Goal: Task Accomplishment & Management: Manage account settings

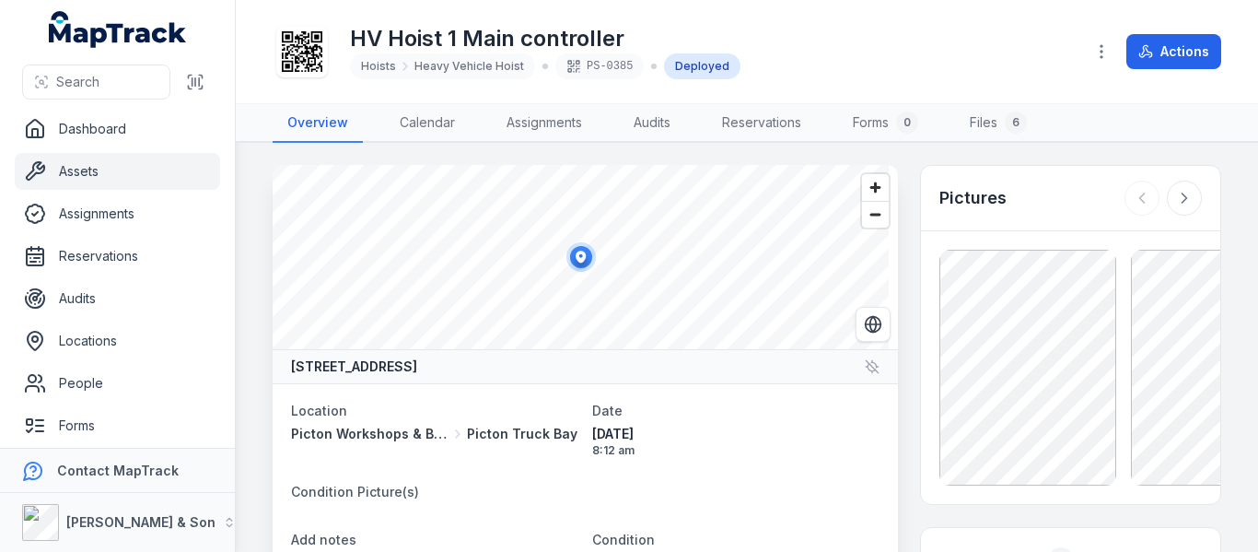
click at [134, 174] on link "Assets" at bounding box center [117, 171] width 205 height 37
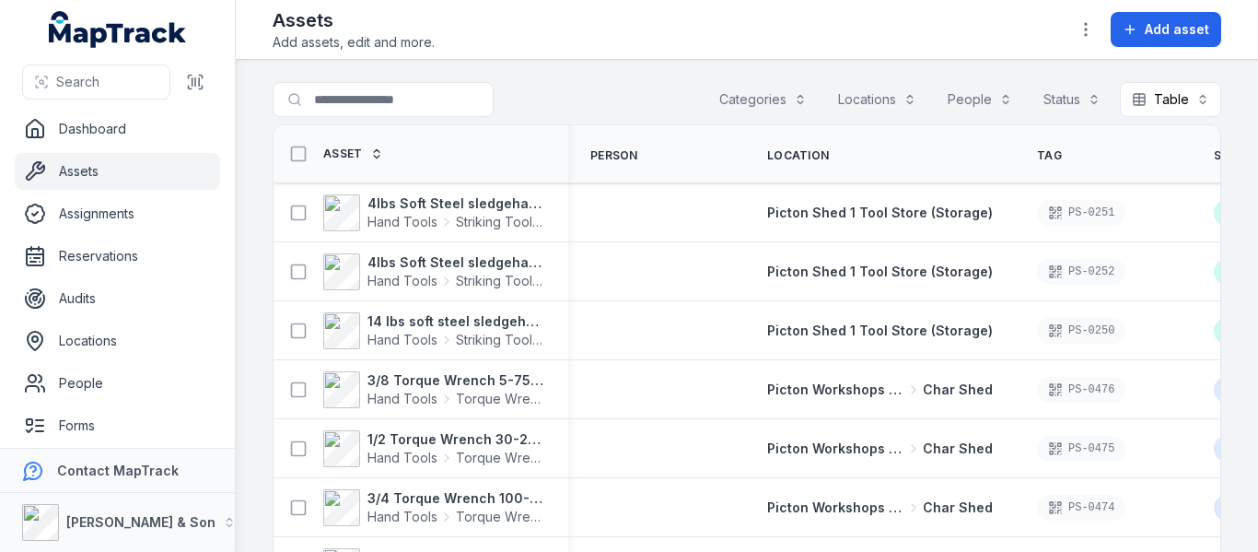
click at [771, 91] on button "Categories" at bounding box center [762, 99] width 111 height 35
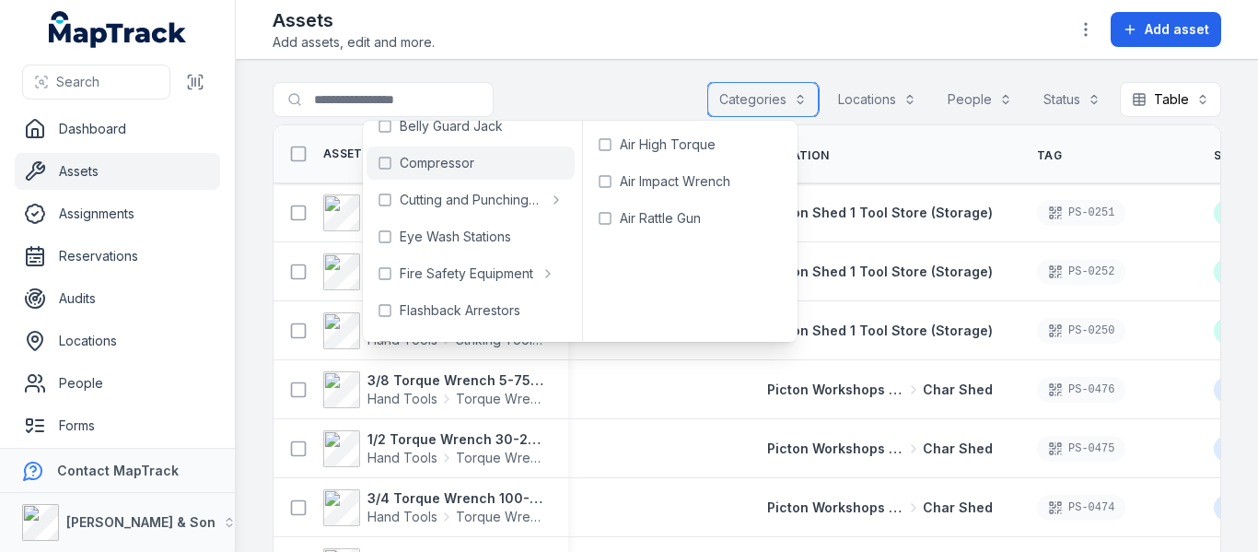
scroll to position [184, 0]
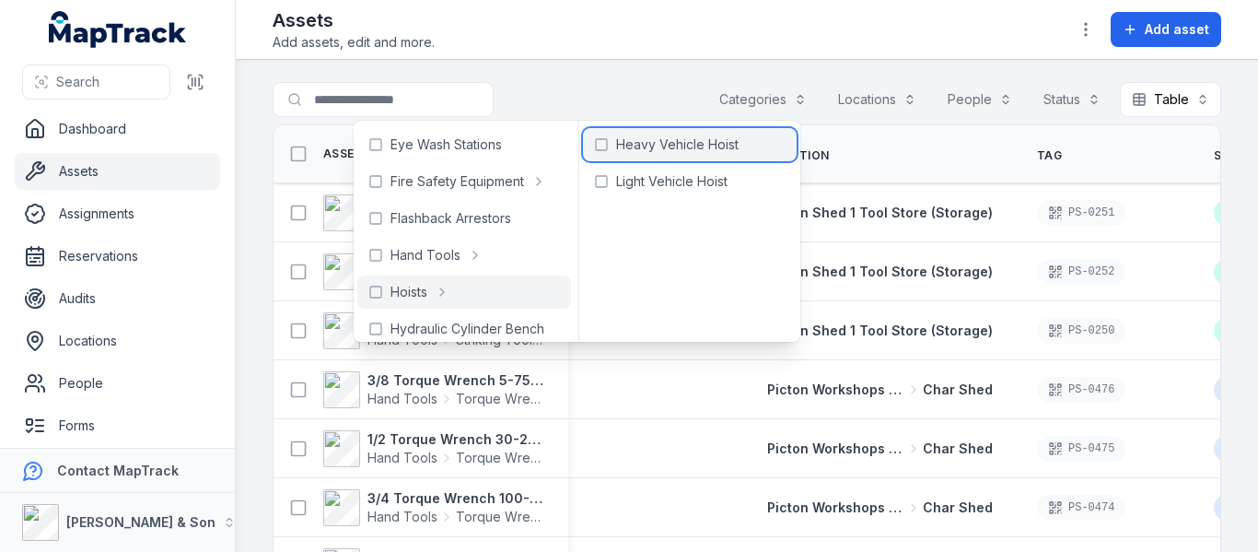
click at [670, 145] on span "Heavy Vehicle Hoist" at bounding box center [677, 144] width 122 height 18
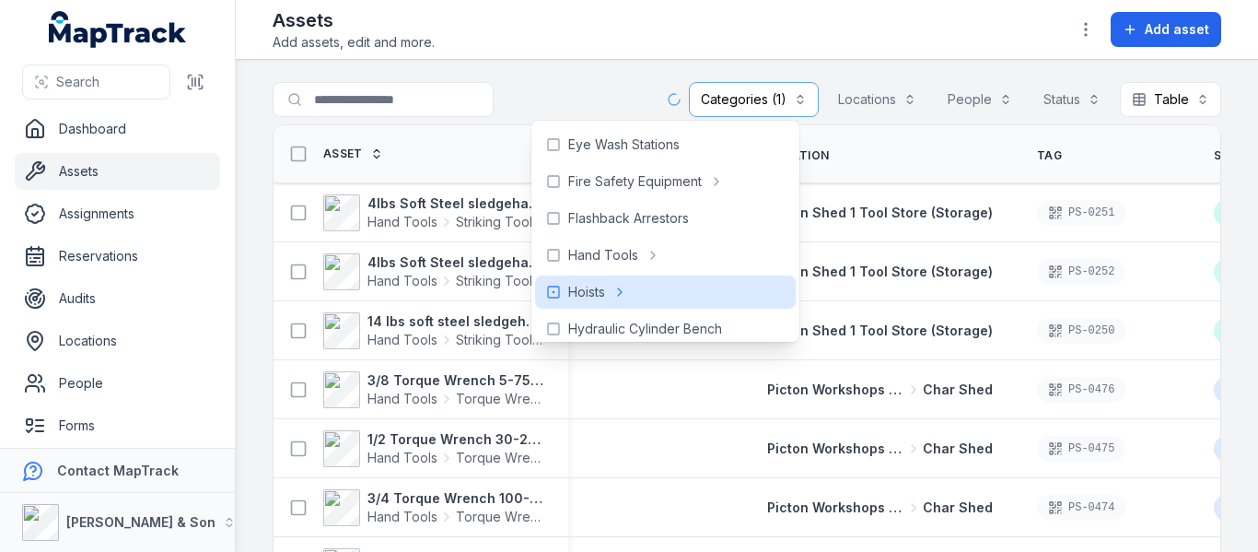
click at [621, 82] on div "**********" at bounding box center [747, 103] width 949 height 42
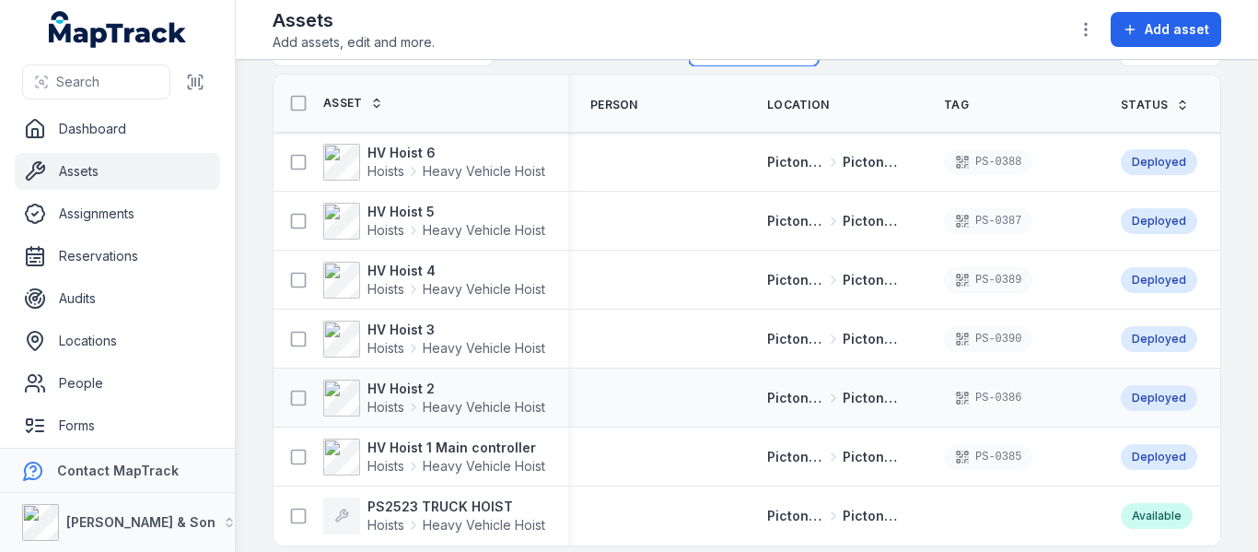
scroll to position [75, 0]
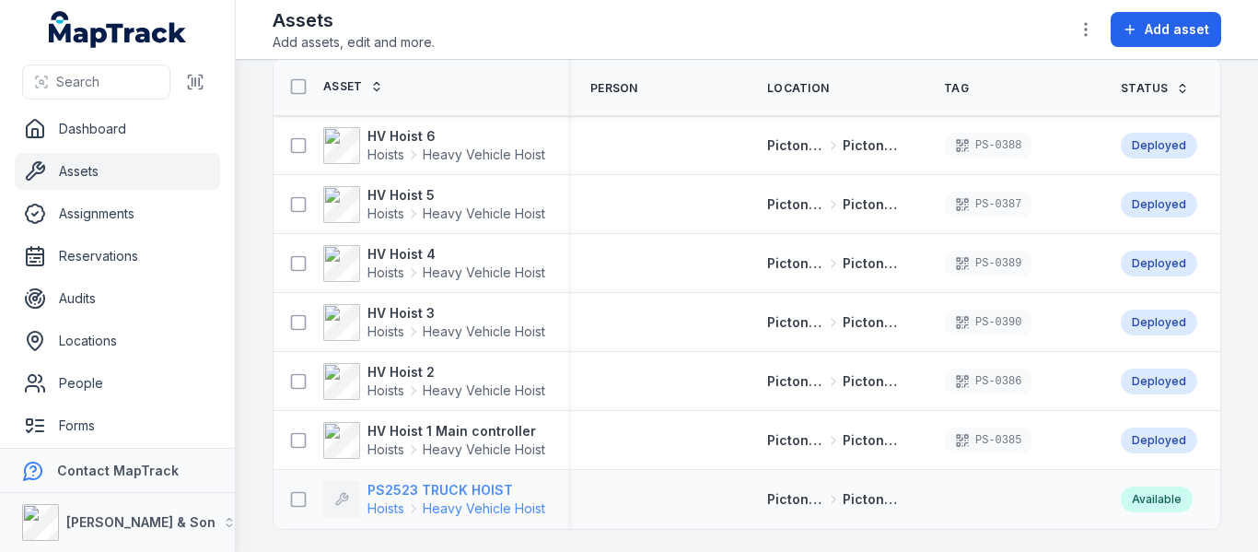
click at [406, 499] on div "Hoists Heavy Vehicle Hoist" at bounding box center [456, 508] width 178 height 18
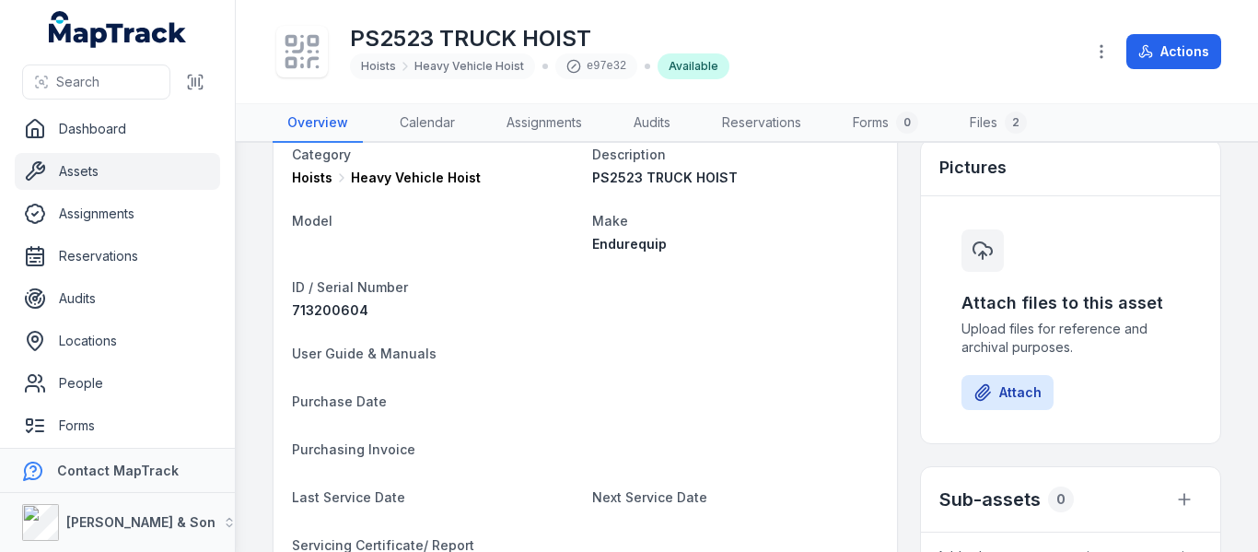
scroll to position [276, 0]
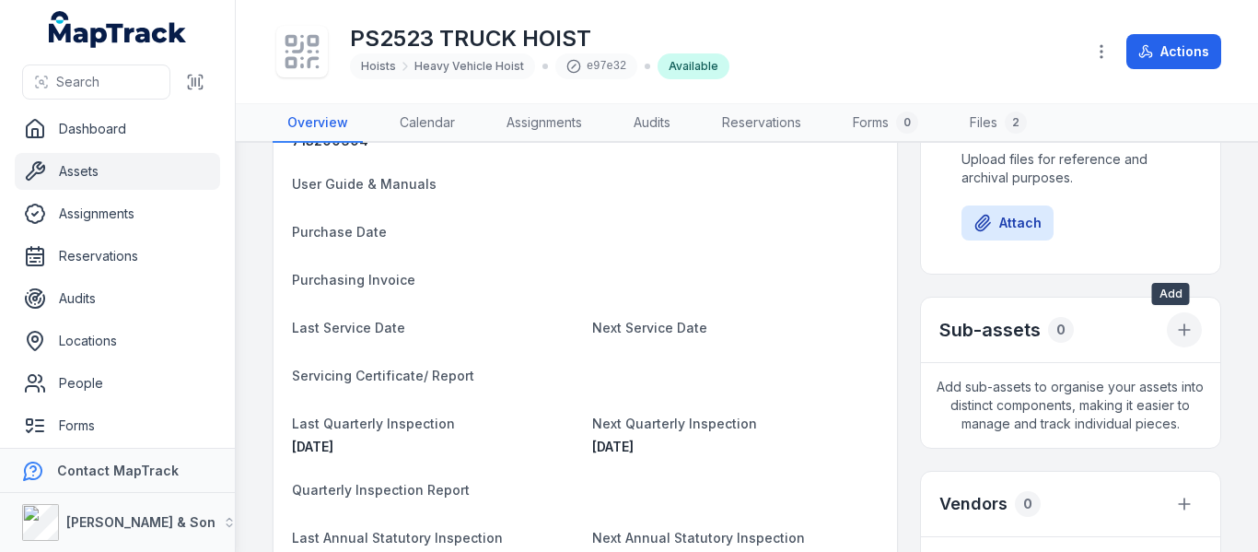
click at [1175, 325] on icon "button" at bounding box center [1184, 330] width 18 height 18
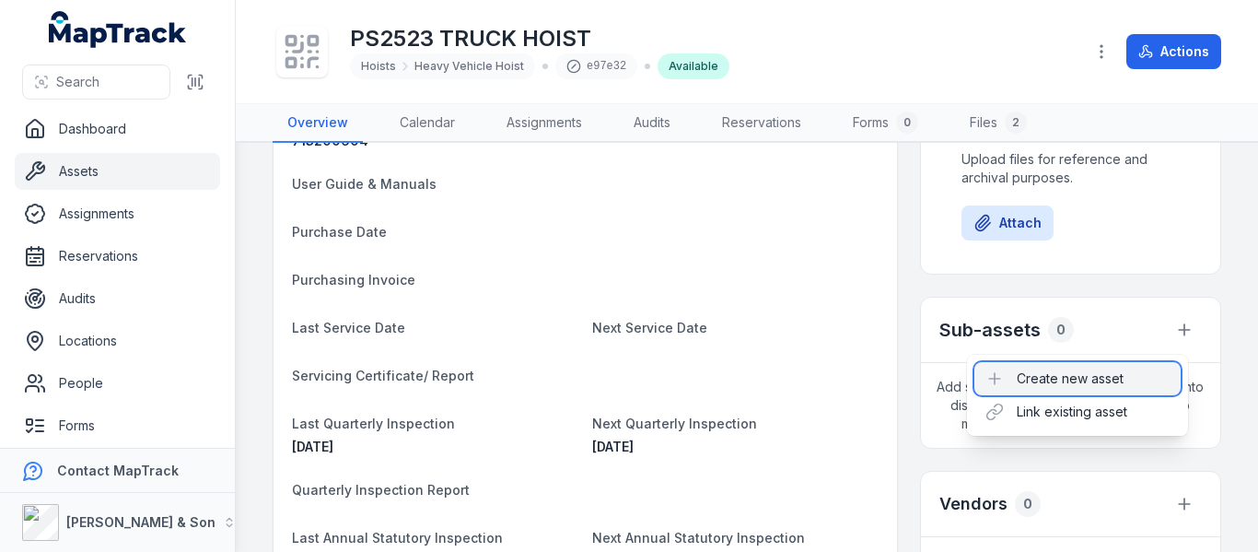
click at [1056, 377] on div "Create new asset" at bounding box center [1077, 378] width 206 height 33
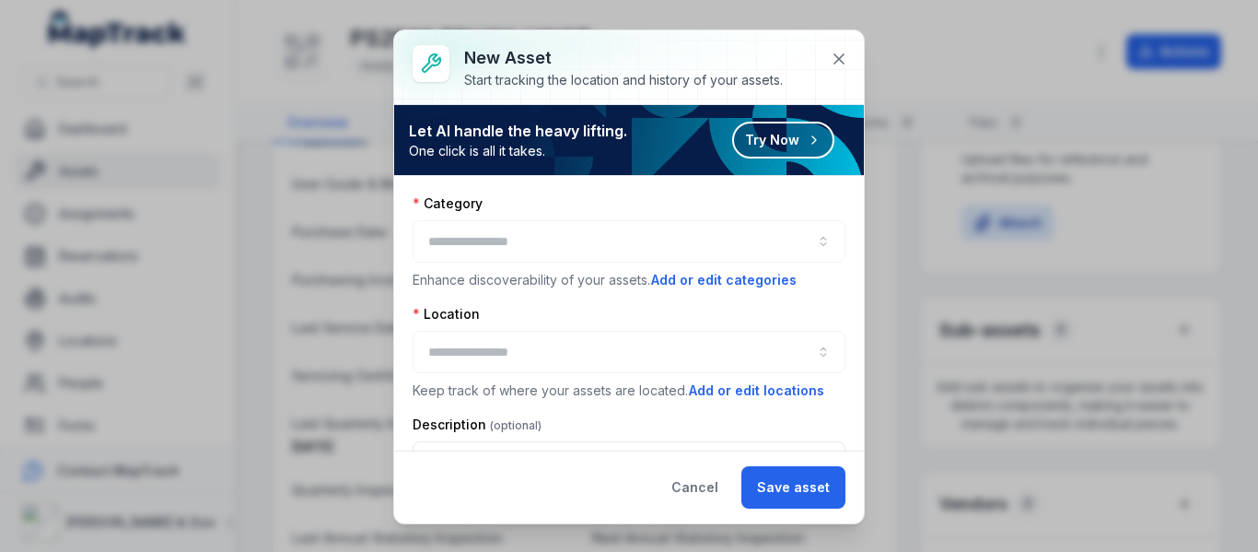
click at [608, 226] on div at bounding box center [629, 241] width 433 height 42
click at [608, 226] on button "button" at bounding box center [629, 241] width 433 height 42
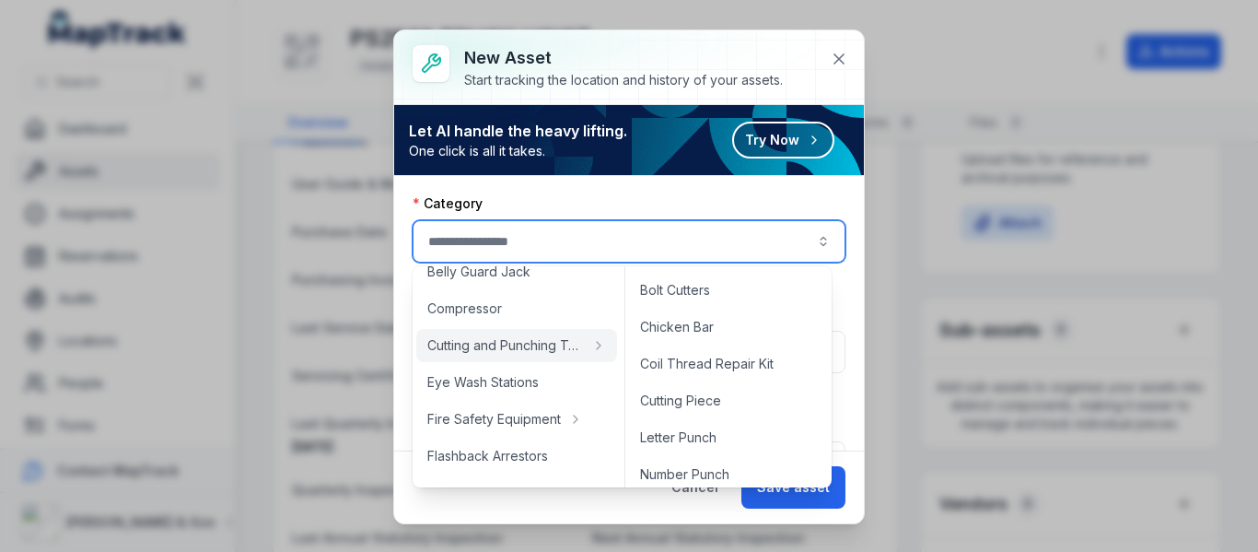
scroll to position [184, 0]
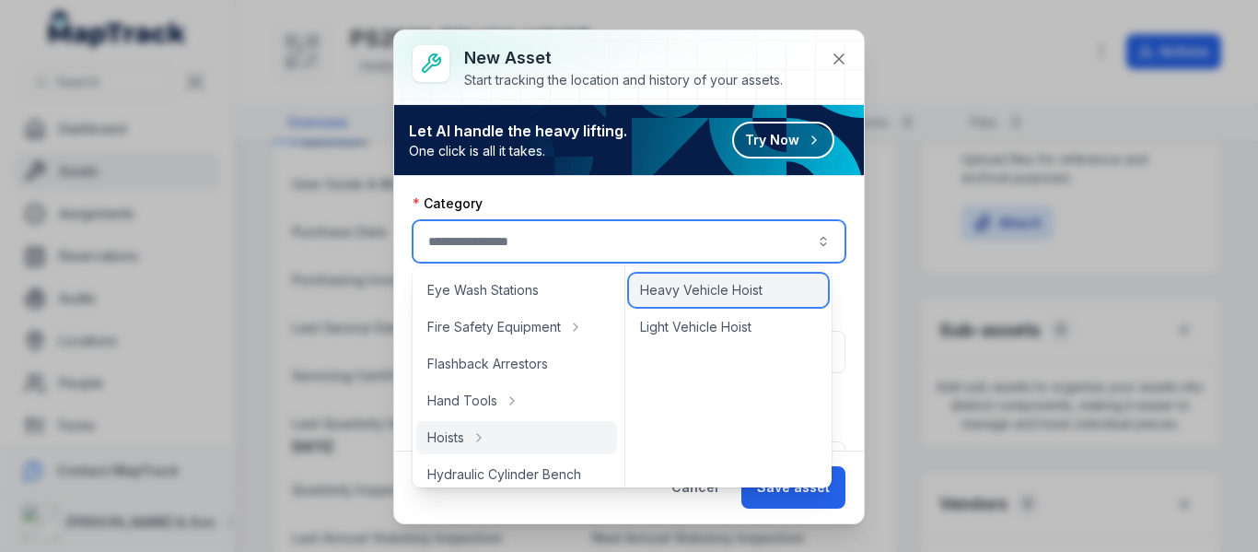
click at [707, 290] on span "Heavy Vehicle Hoist" at bounding box center [701, 290] width 122 height 18
type input "**********"
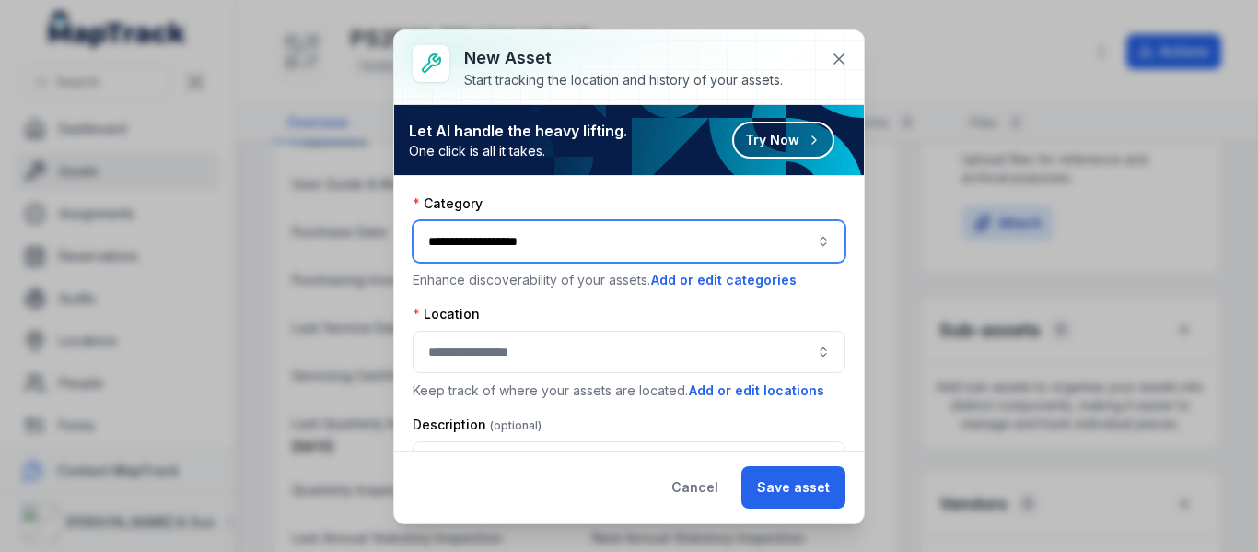
click at [509, 369] on button "button" at bounding box center [629, 352] width 433 height 42
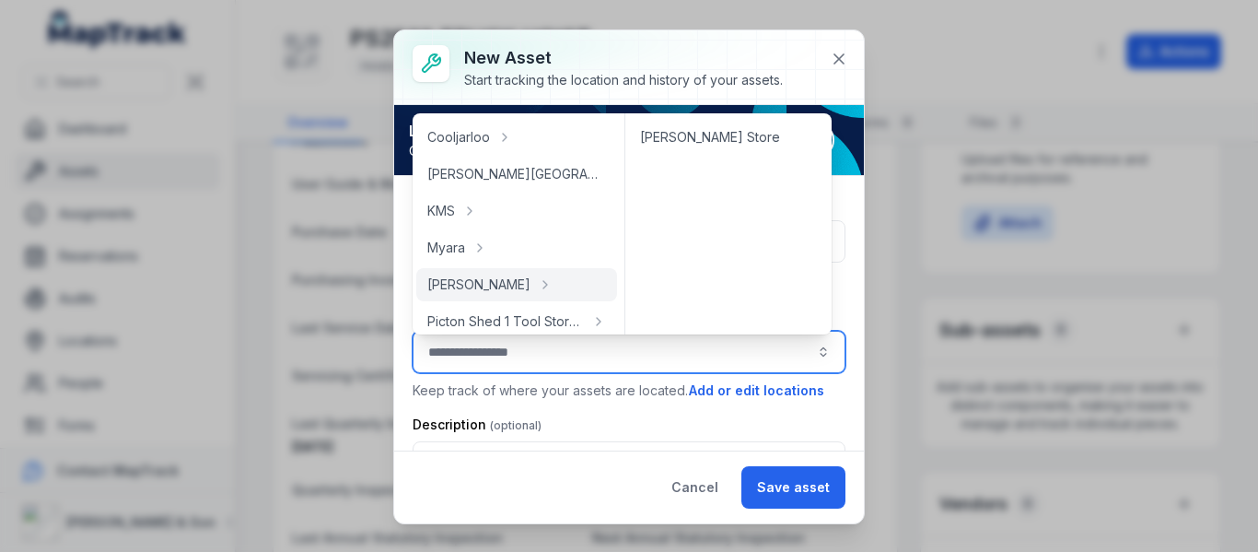
scroll to position [276, 0]
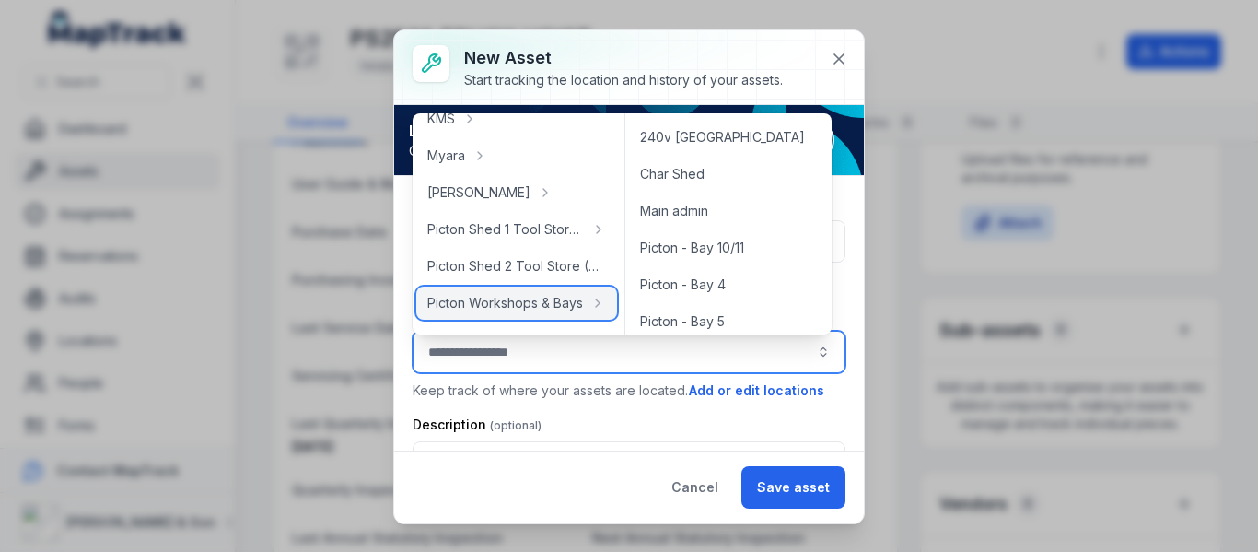
click at [478, 308] on span "Picton Workshops & Bays" at bounding box center [505, 303] width 156 height 18
type input "**********"
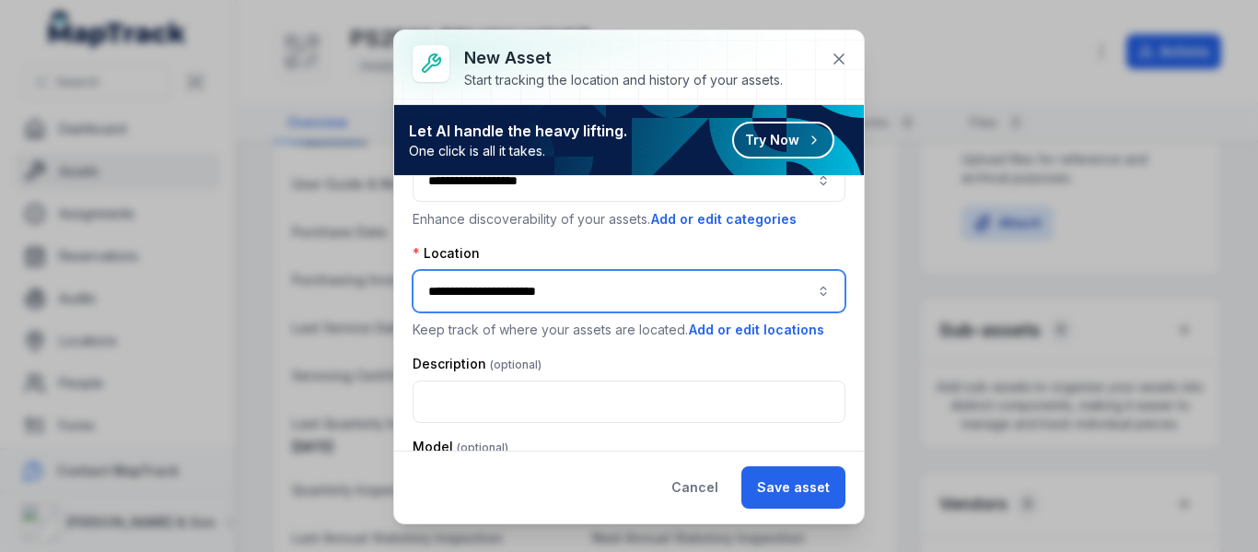
scroll to position [92, 0]
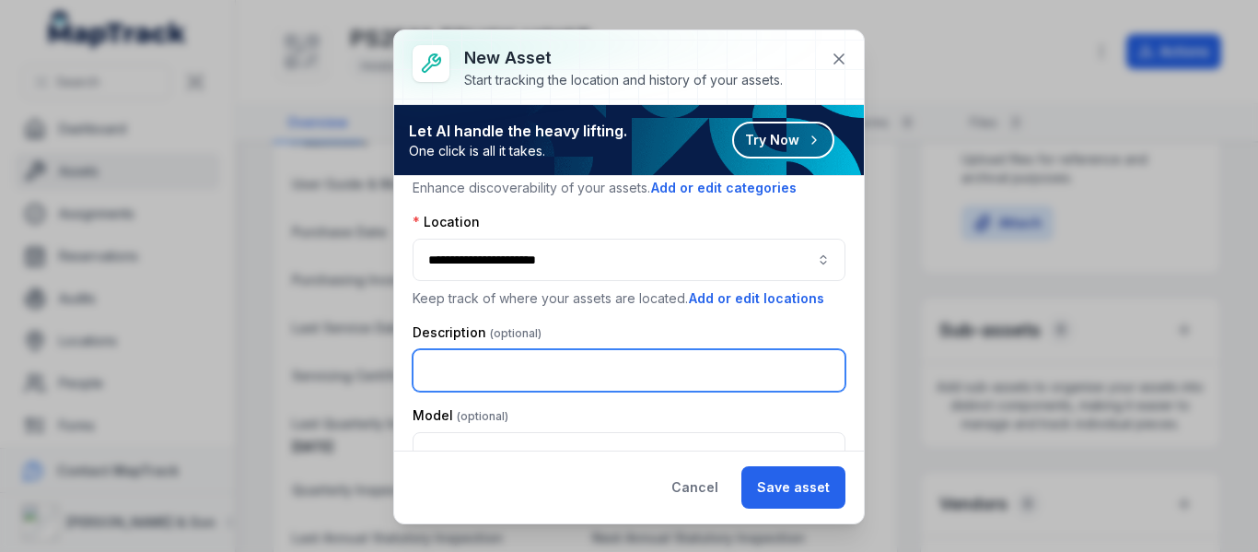
click at [483, 356] on input "text" at bounding box center [629, 370] width 433 height 42
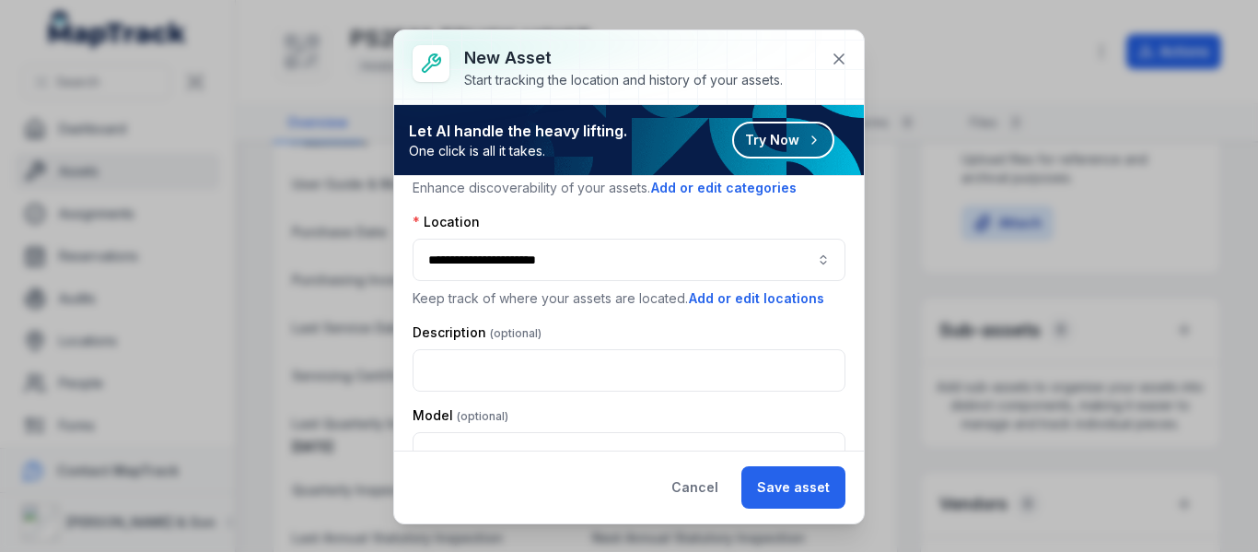
click at [628, 157] on div "Let AI handle the heavy lifting. One click is all it takes. Try Now" at bounding box center [622, 140] width 426 height 41
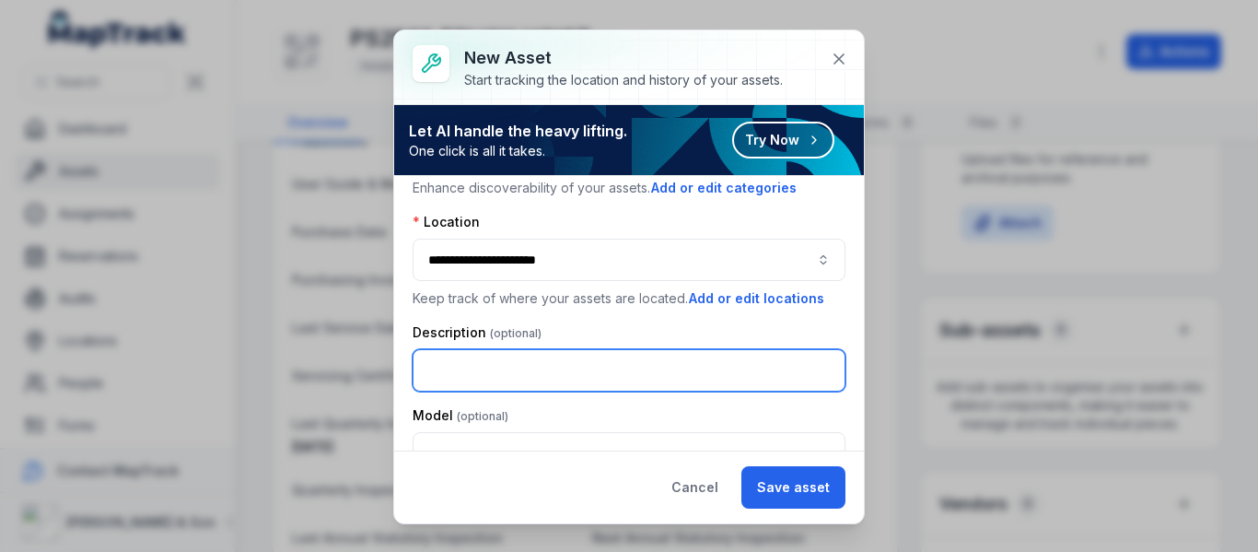
click at [523, 384] on input "text" at bounding box center [629, 370] width 433 height 42
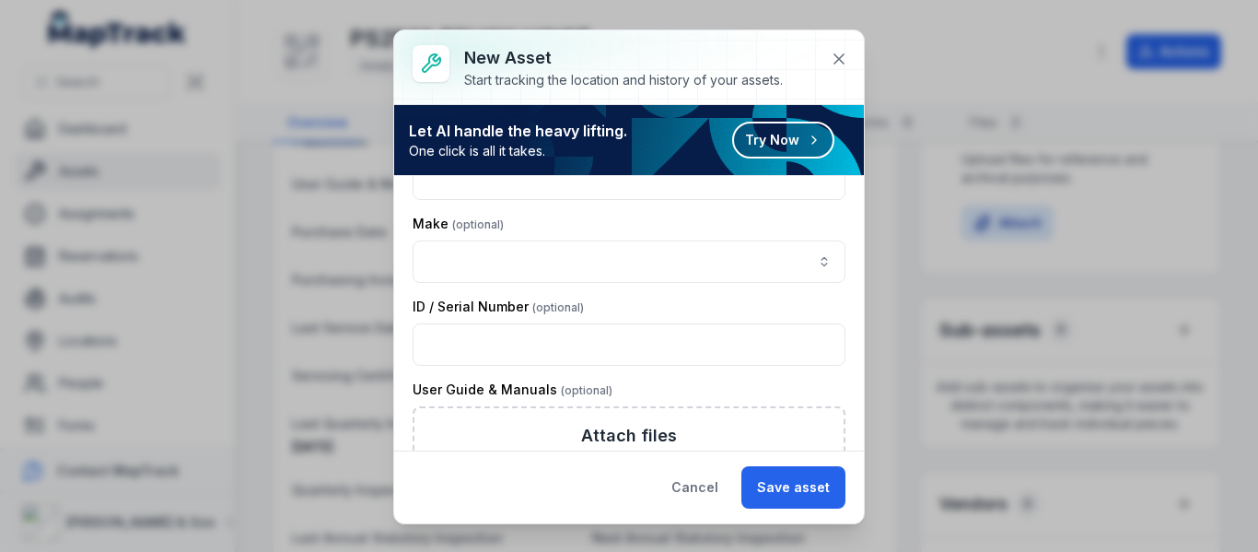
scroll to position [368, 0]
type input "******"
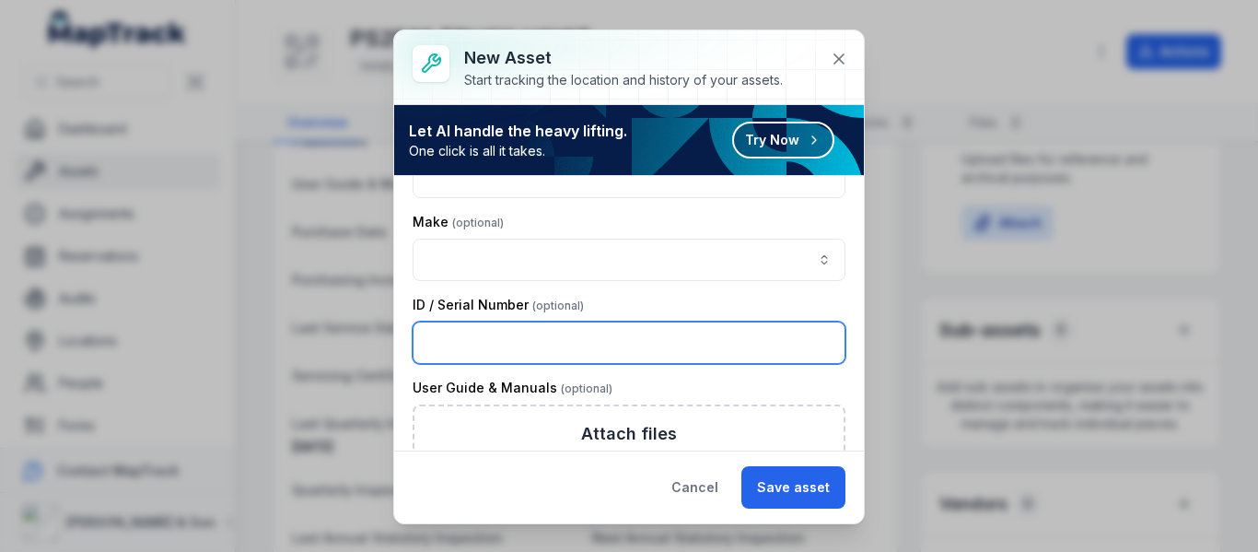
click at [542, 352] on input "text" at bounding box center [629, 342] width 433 height 42
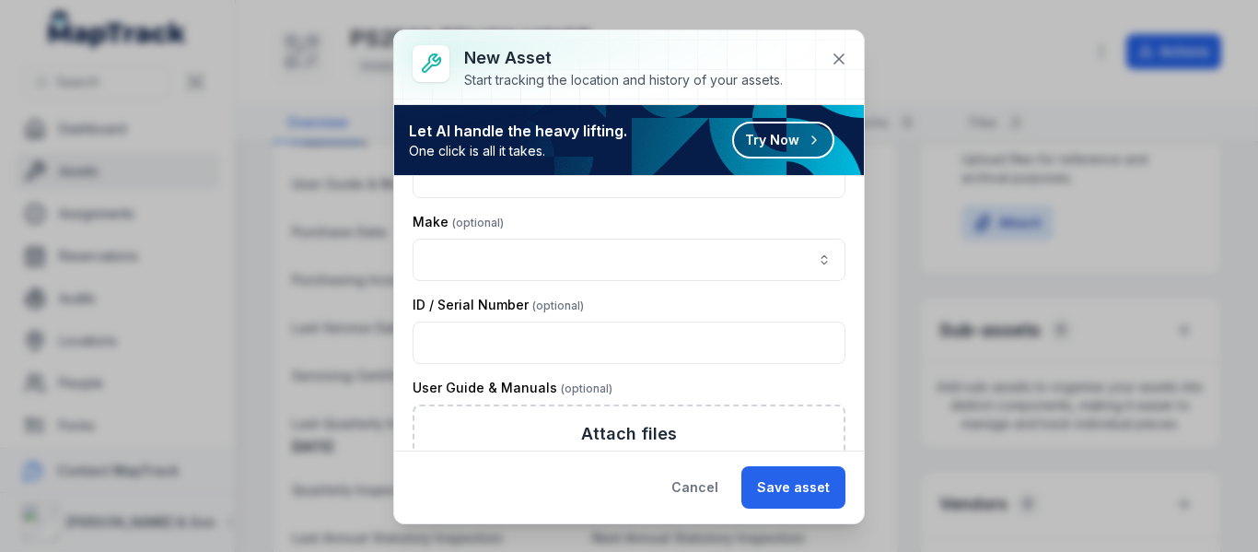
click at [695, 300] on div "ID / Serial Number" at bounding box center [629, 305] width 433 height 18
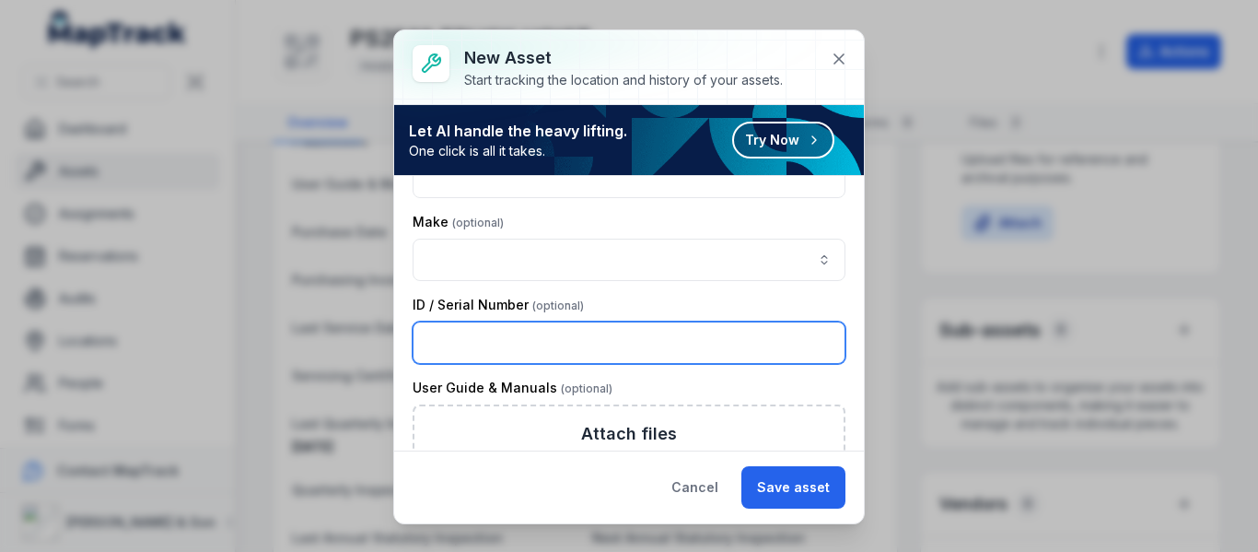
click at [608, 328] on input "text" at bounding box center [629, 342] width 433 height 42
click at [621, 335] on input "text" at bounding box center [629, 342] width 433 height 42
click at [639, 337] on input "text" at bounding box center [629, 342] width 433 height 42
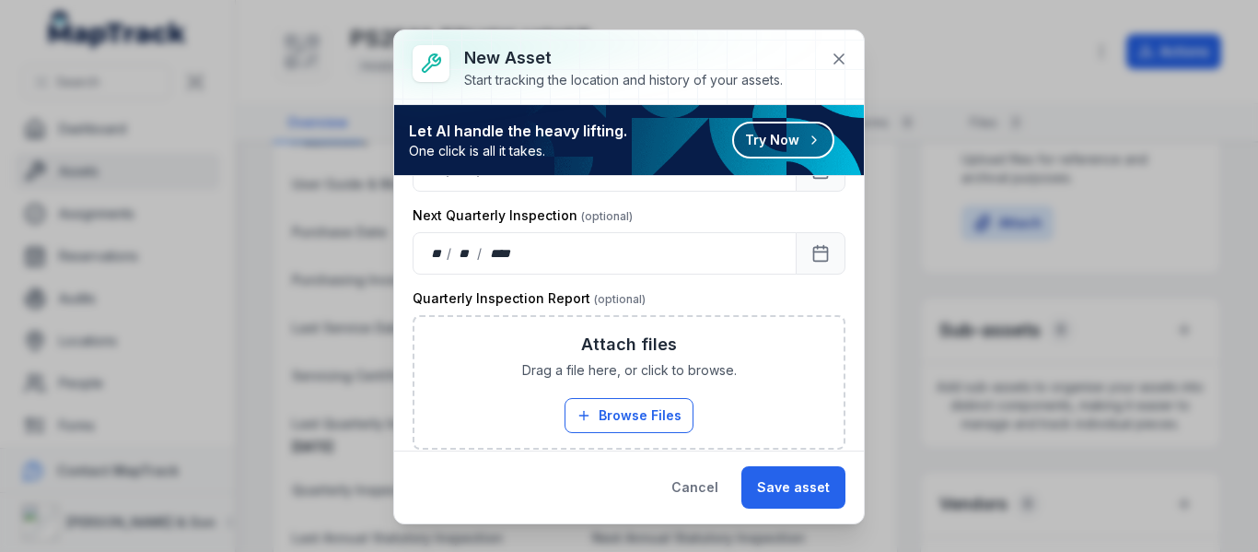
scroll to position [1658, 0]
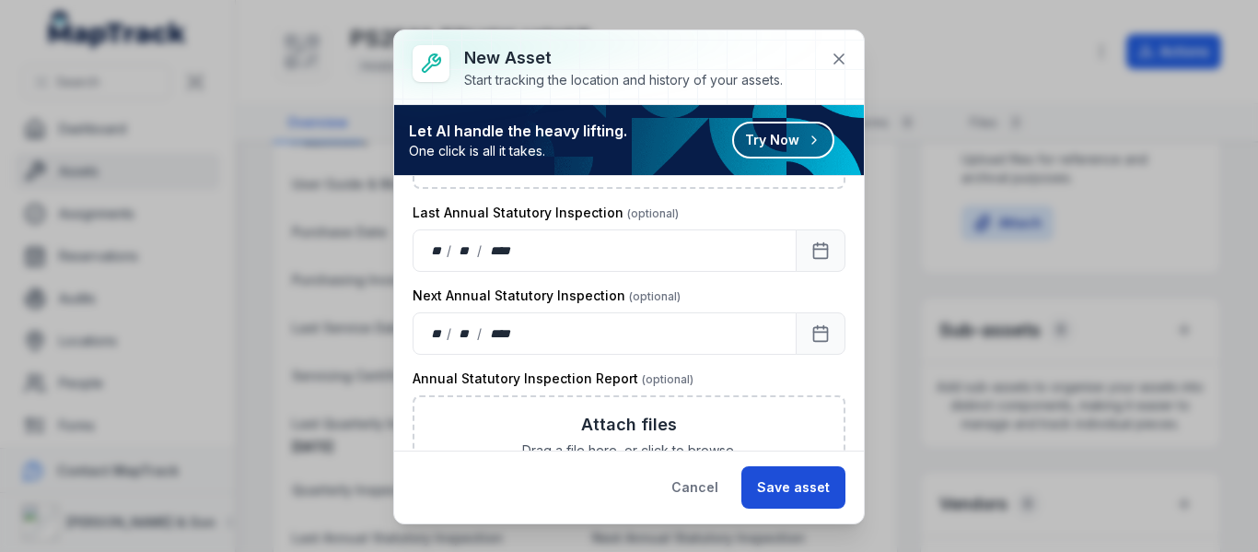
click at [788, 473] on button "Save asset" at bounding box center [793, 487] width 104 height 42
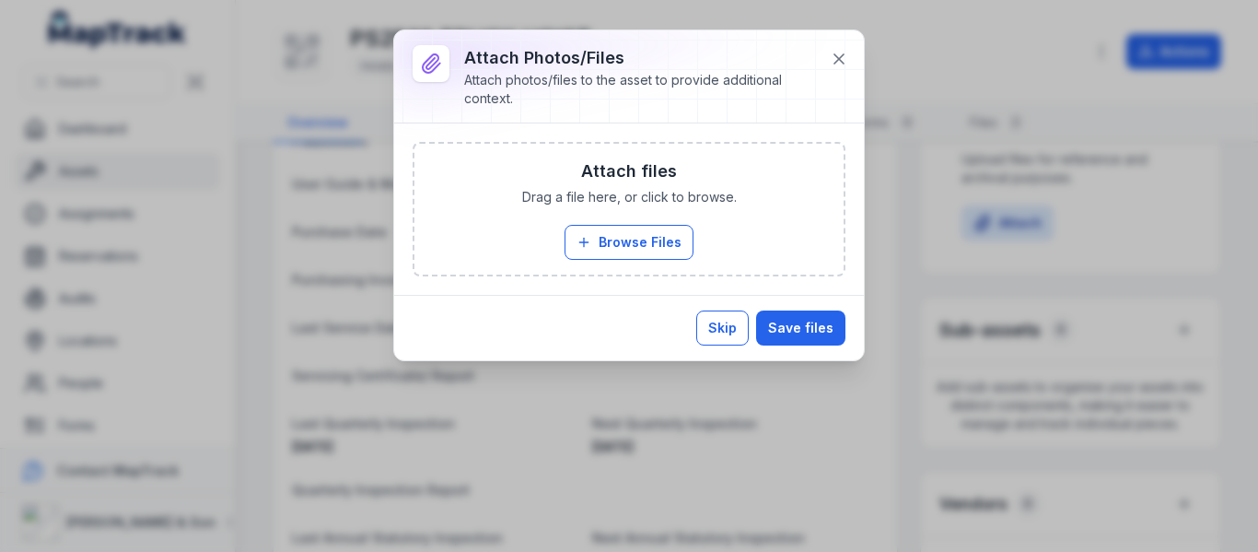
click at [736, 318] on button "Skip" at bounding box center [722, 327] width 52 height 35
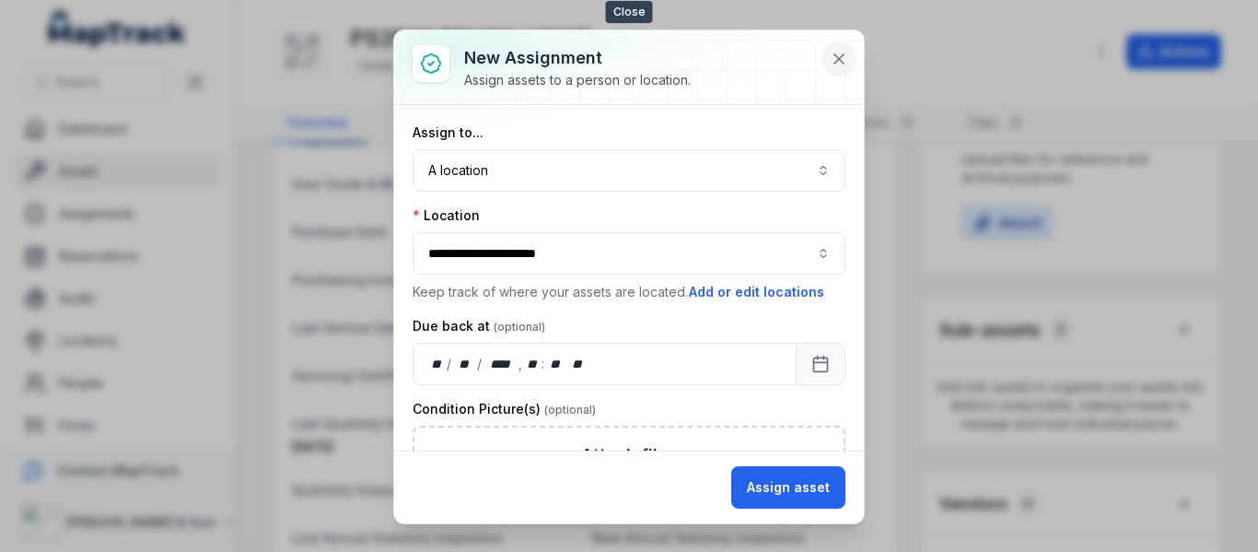
click at [834, 49] on button at bounding box center [839, 58] width 35 height 35
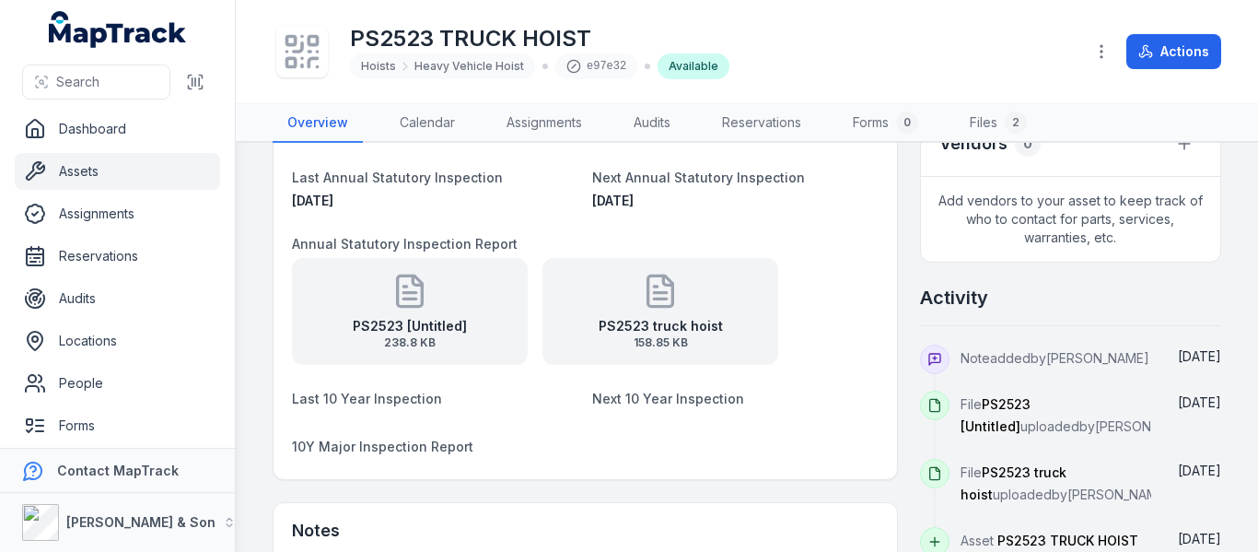
scroll to position [645, 0]
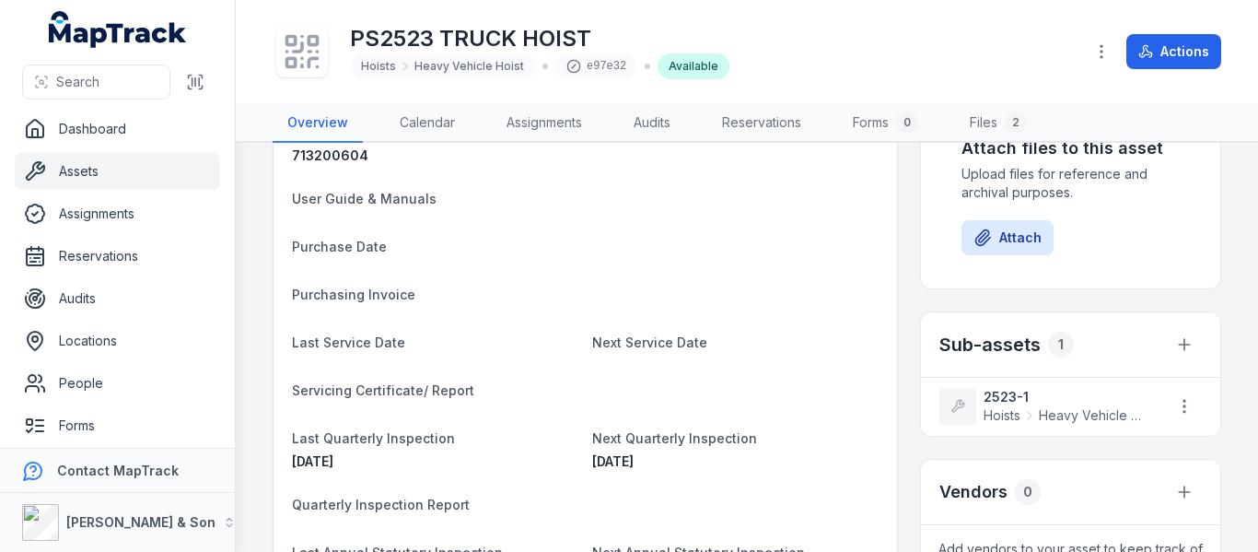
scroll to position [276, 0]
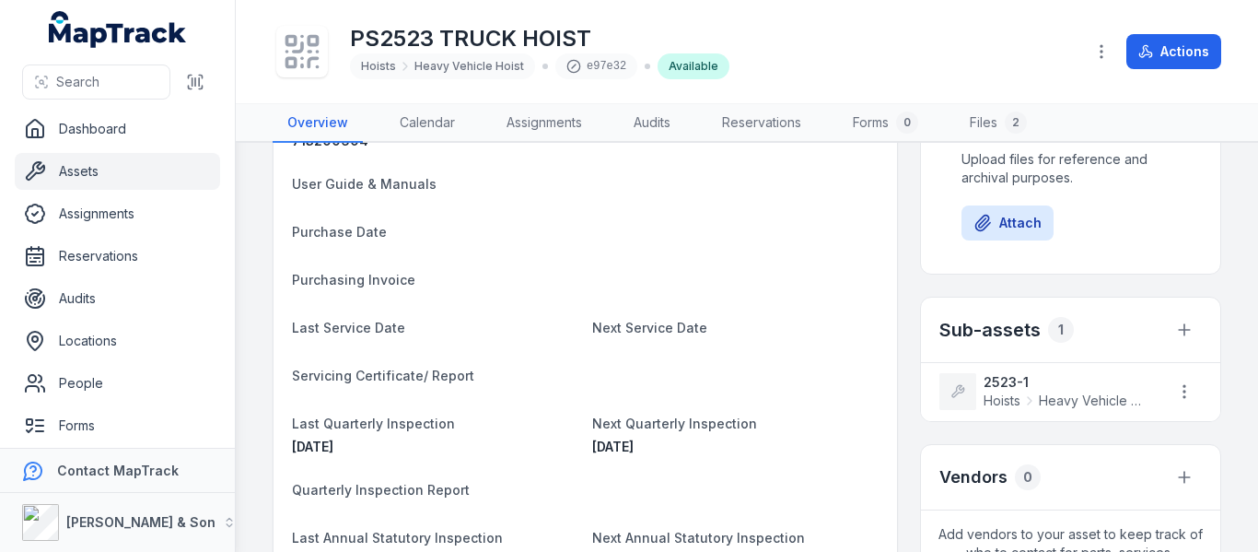
click at [984, 382] on strong "2523-1" at bounding box center [1066, 382] width 165 height 18
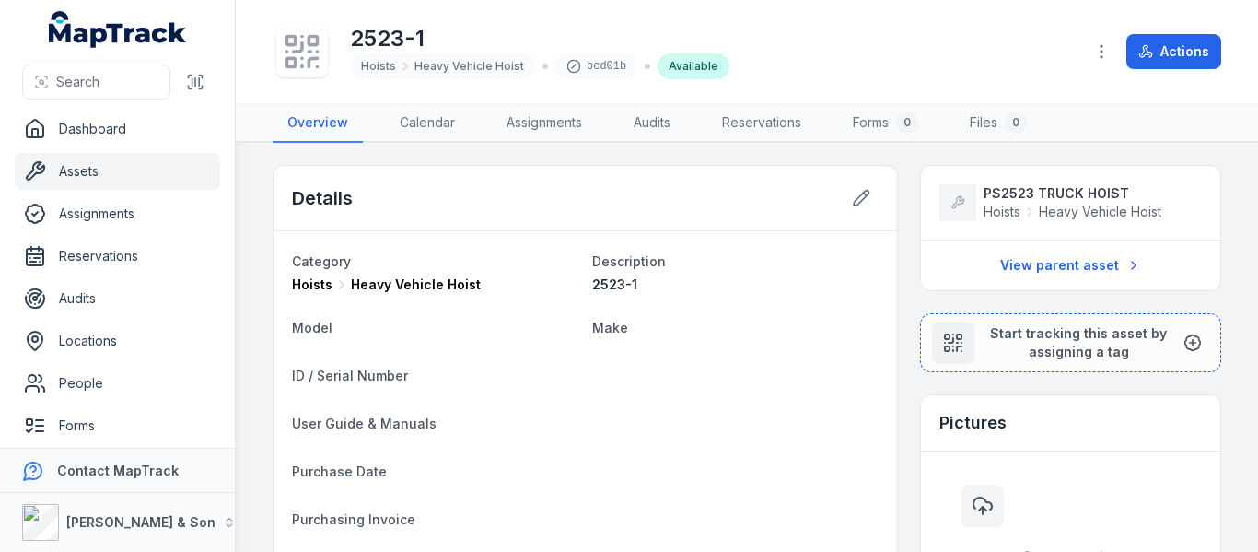
click at [138, 171] on link "Assets" at bounding box center [117, 171] width 205 height 37
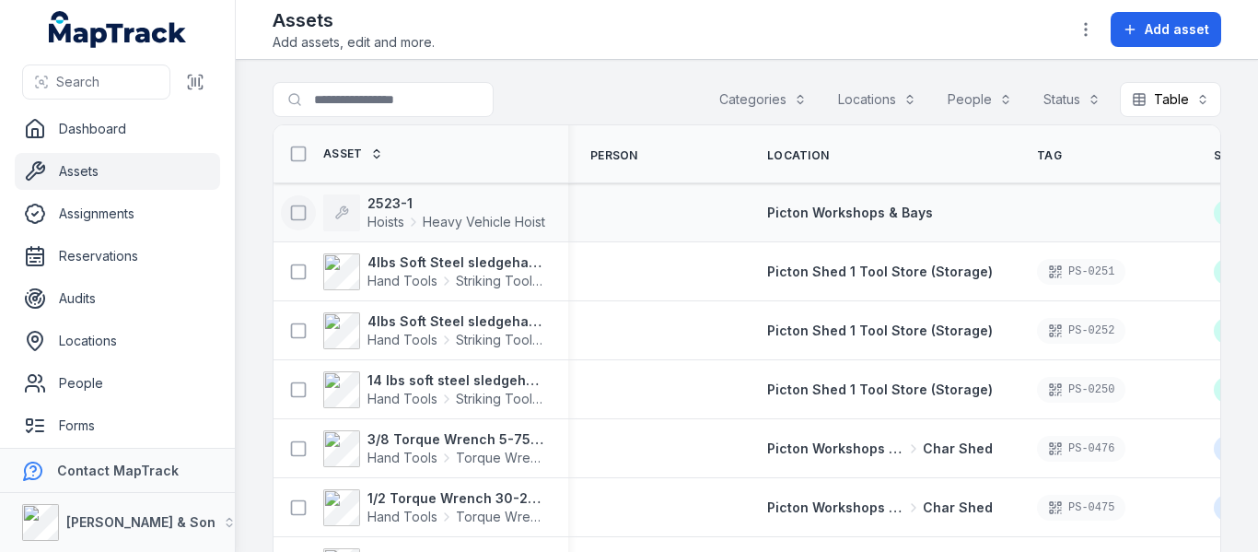
click at [298, 209] on icon at bounding box center [298, 213] width 18 height 18
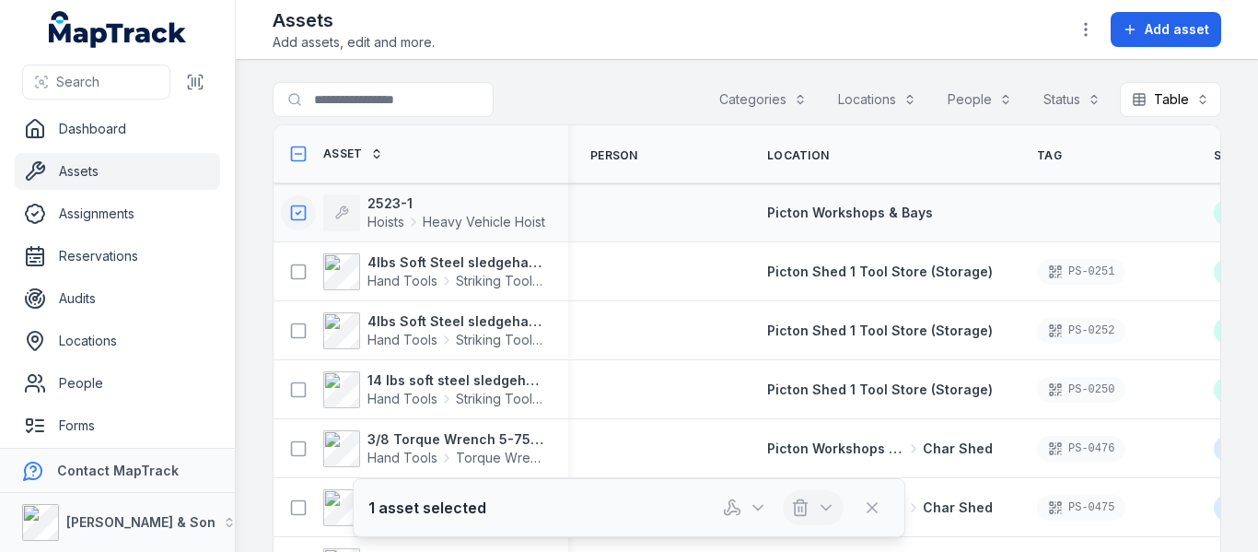
click at [821, 507] on icon "button" at bounding box center [826, 507] width 18 height 18
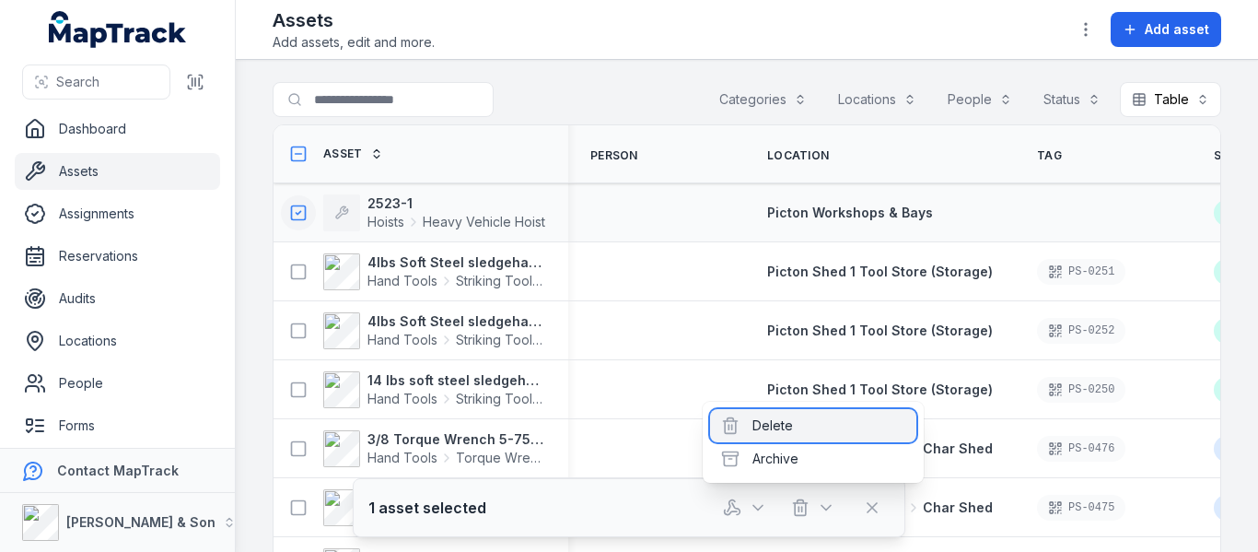
click at [799, 430] on div "Delete" at bounding box center [813, 425] width 206 height 33
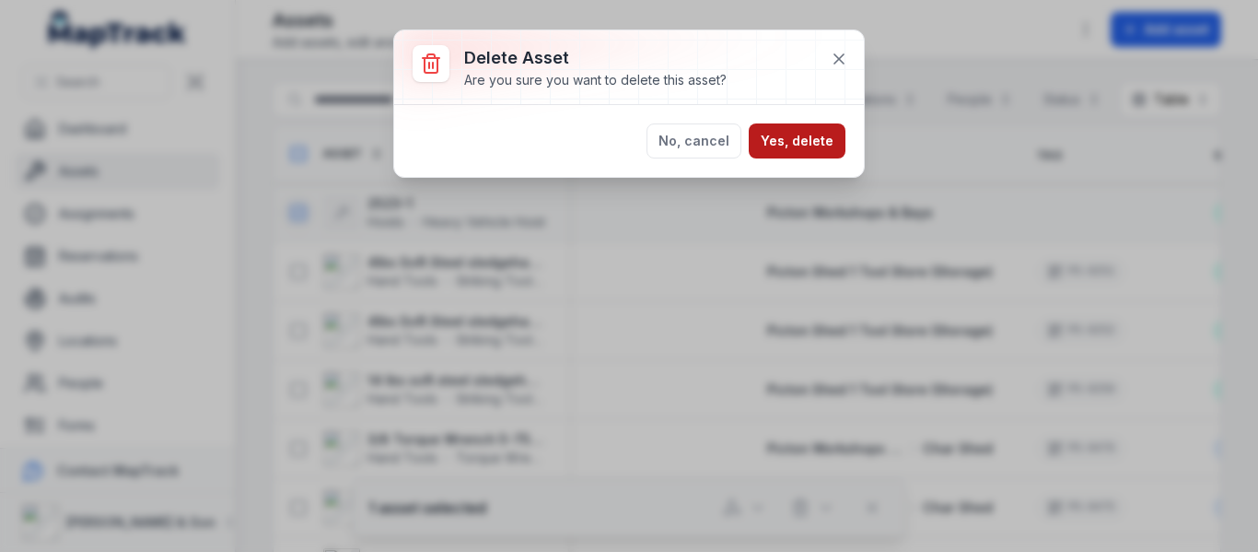
click at [776, 139] on button "Yes, delete" at bounding box center [797, 140] width 97 height 35
